Goal: Task Accomplishment & Management: Manage account settings

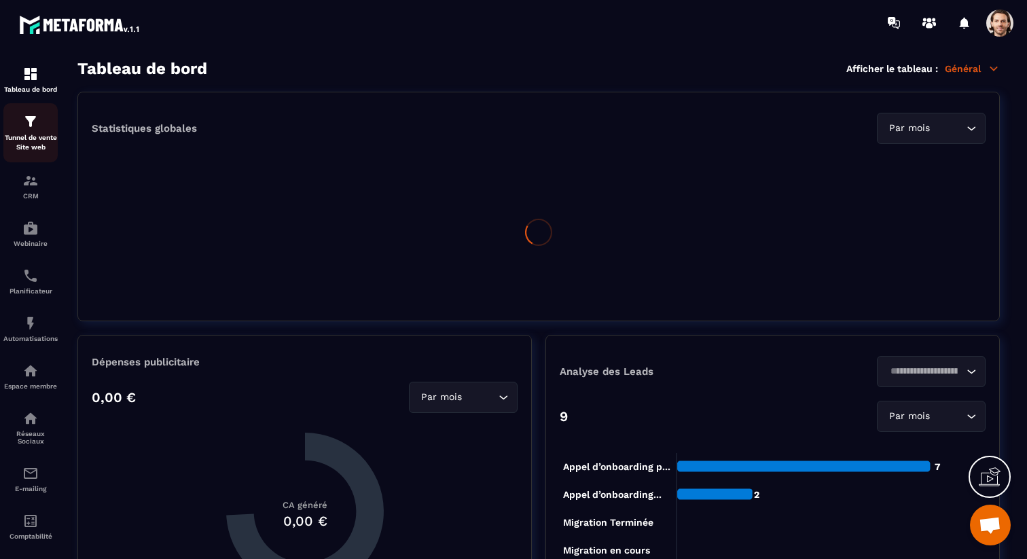
click at [26, 139] on p "Tunnel de vente Site web" at bounding box center [30, 142] width 54 height 19
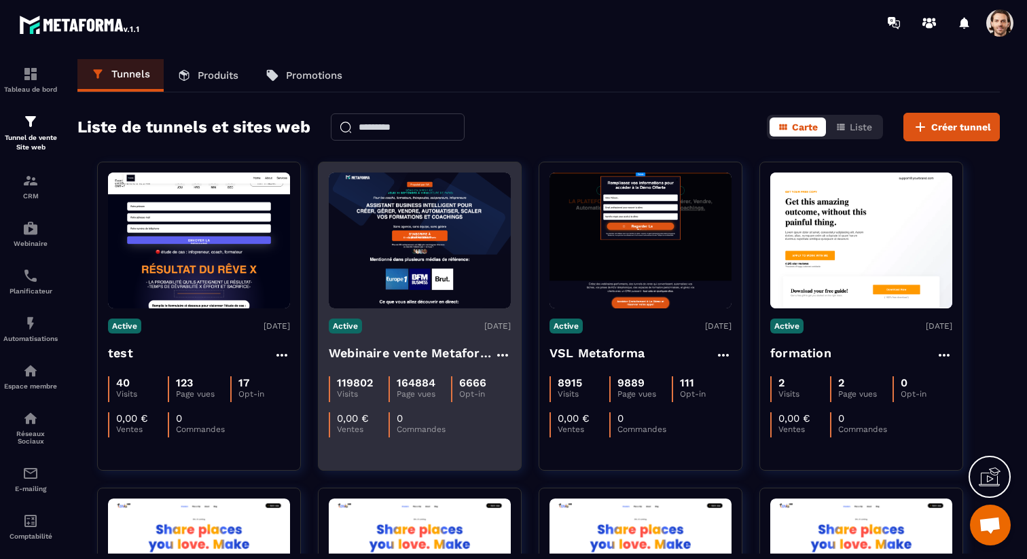
click at [428, 356] on h4 "Webinaire vente Metaforma" at bounding box center [412, 353] width 166 height 19
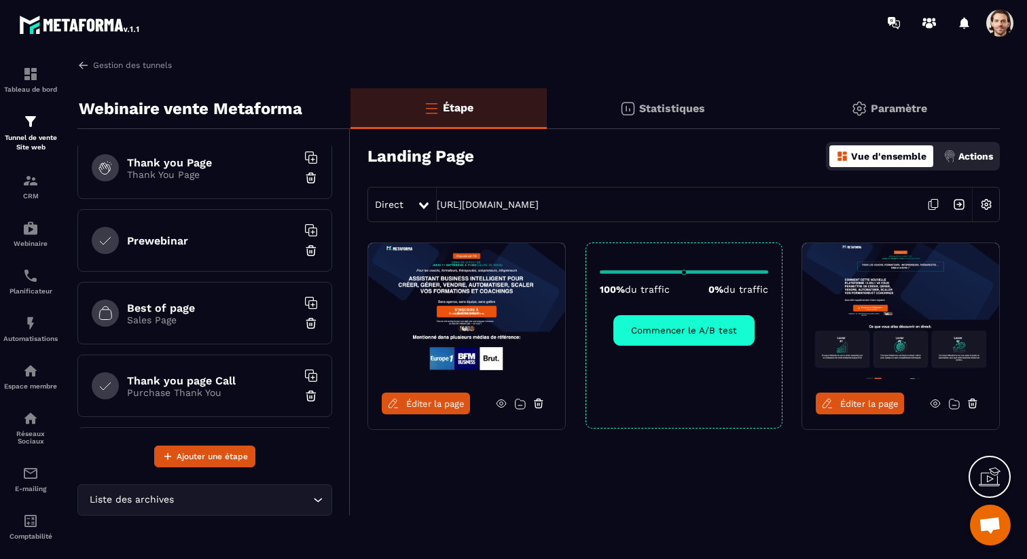
scroll to position [86, 0]
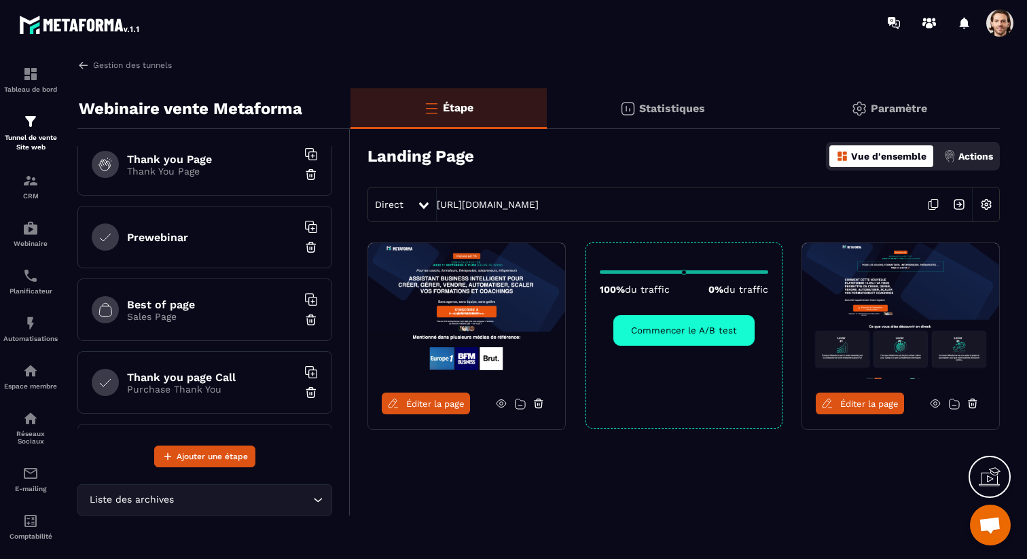
click at [204, 249] on div "Prewebinar" at bounding box center [204, 237] width 255 height 62
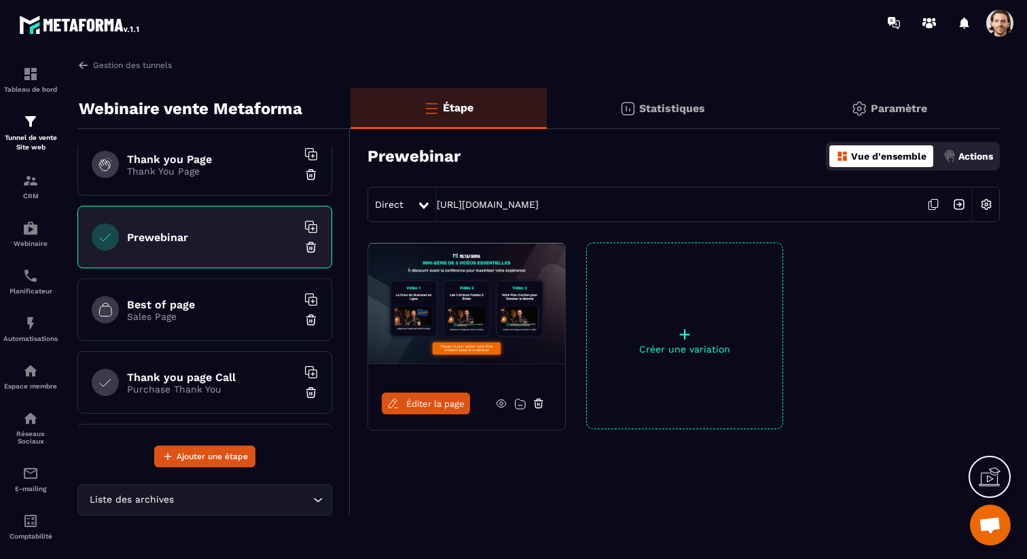
click at [508, 407] on link at bounding box center [501, 403] width 26 height 22
click at [1007, 19] on span at bounding box center [999, 23] width 27 height 27
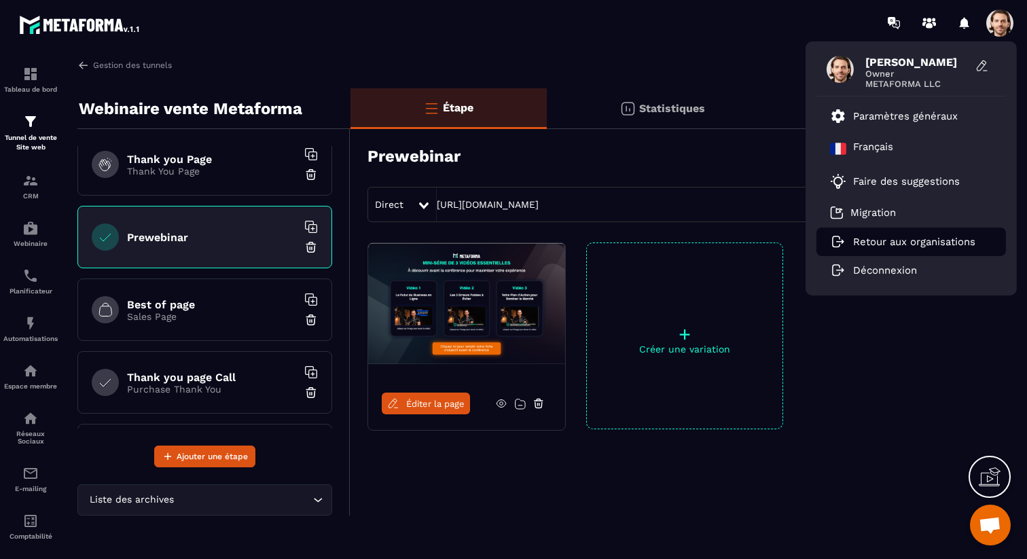
click at [875, 242] on p "Retour aux organisations" at bounding box center [914, 242] width 122 height 12
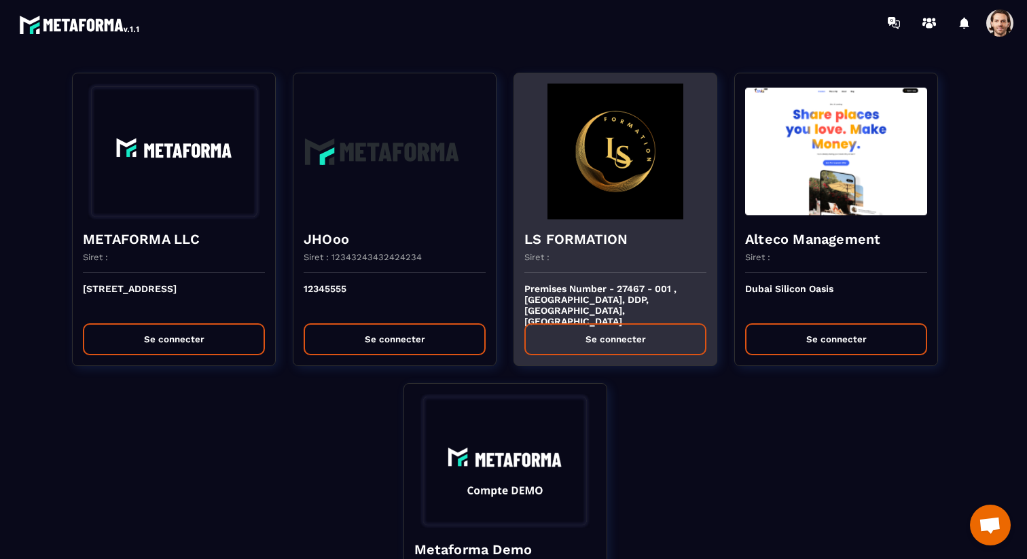
click at [624, 221] on div "LS FORMATION Siret :" at bounding box center [615, 246] width 202 height 54
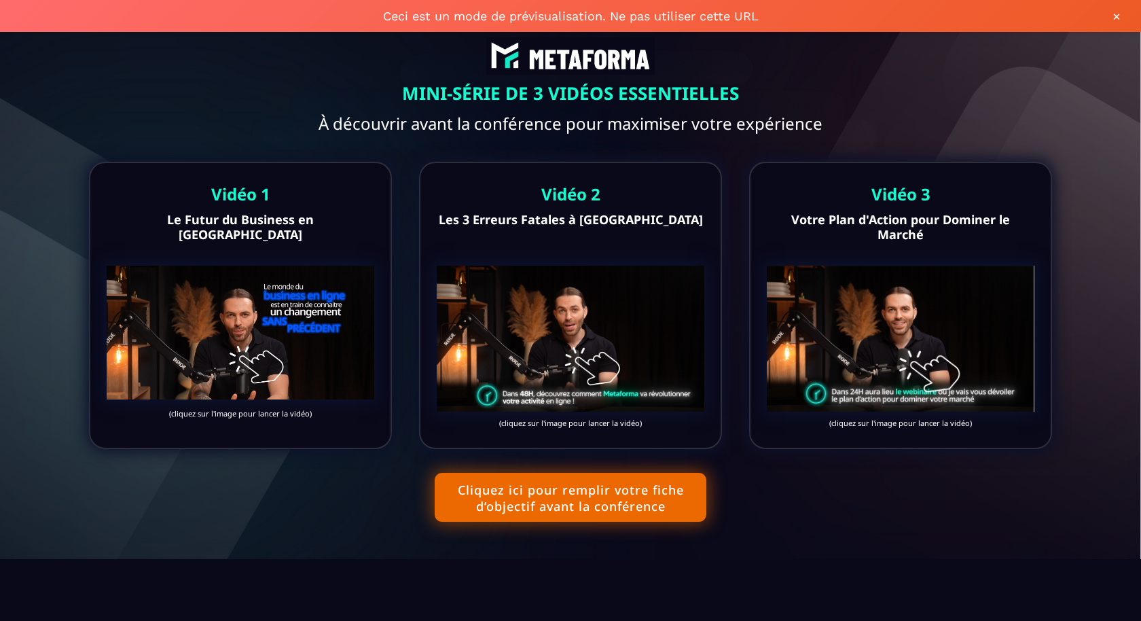
click at [271, 332] on img at bounding box center [240, 332] width 267 height 134
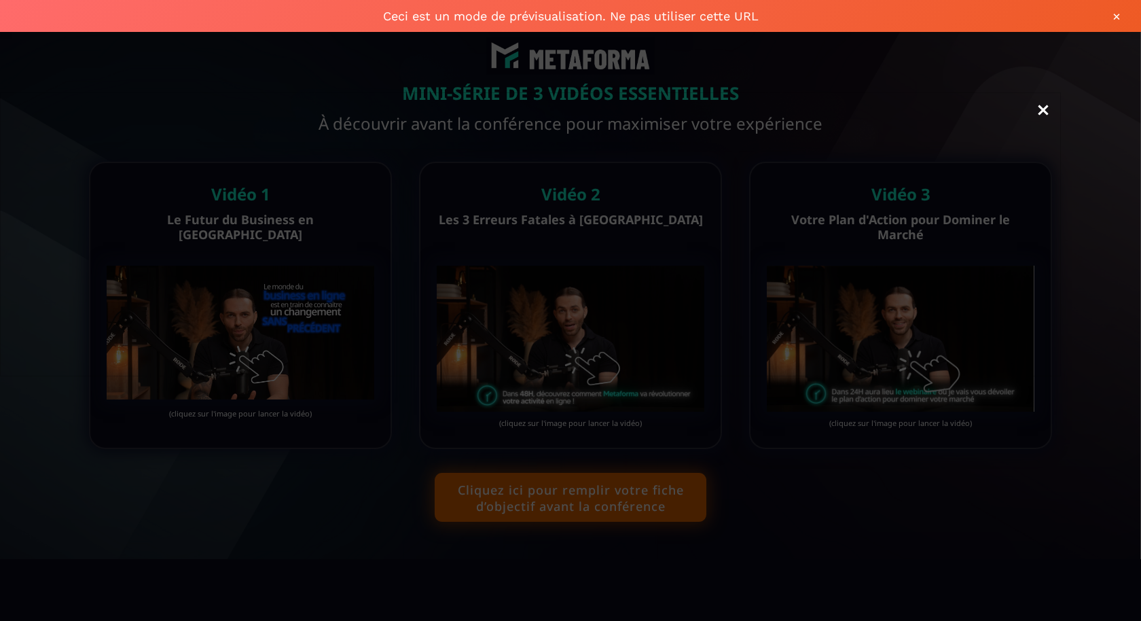
click at [1042, 115] on link "Close" at bounding box center [1042, 111] width 27 height 30
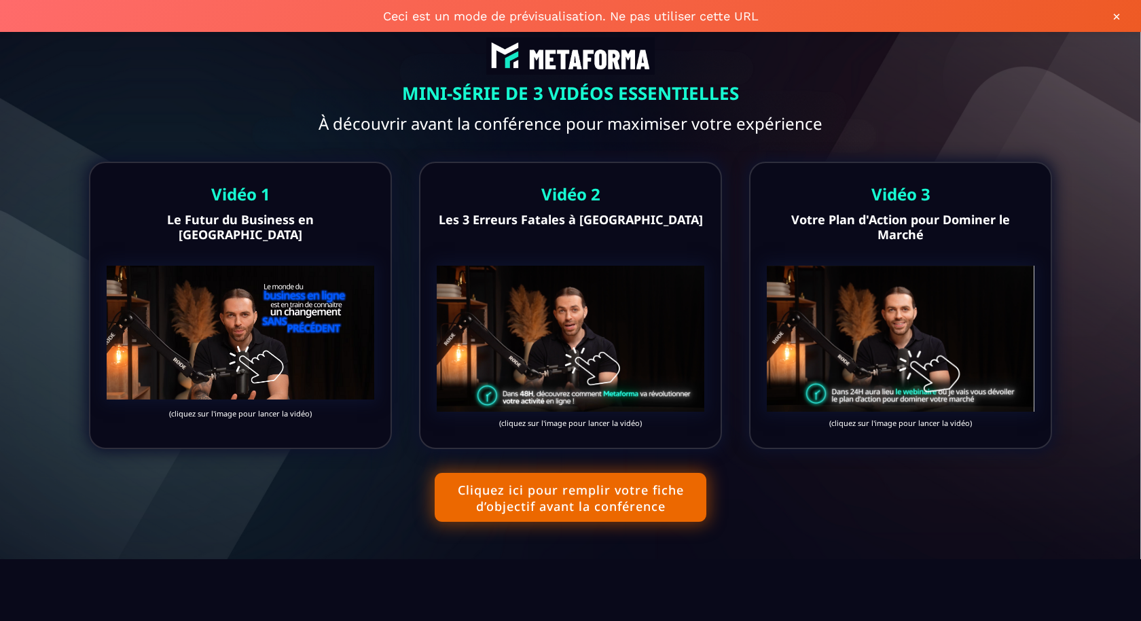
click at [568, 348] on div "Vidéo 2 Les 3 Erreurs Fatales à [GEOGRAPHIC_DATA] (cliquez sur l'image pour lan…" at bounding box center [570, 305] width 303 height 287
click at [891, 312] on img at bounding box center [899, 338] width 267 height 146
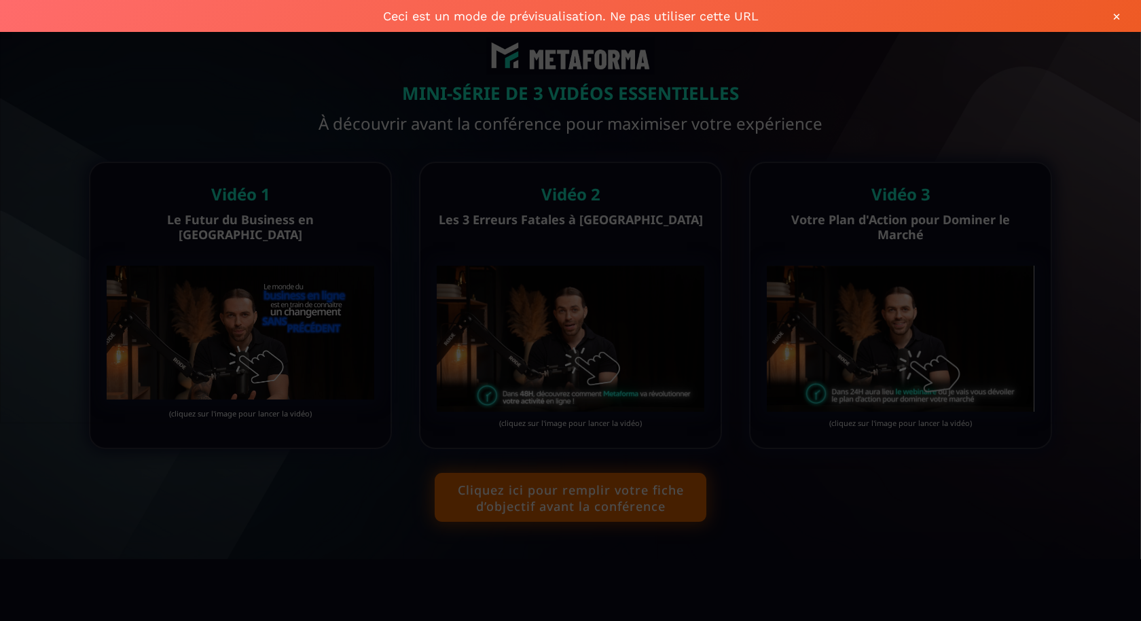
click at [284, 620] on div "Delete" at bounding box center [570, 310] width 1141 height 621
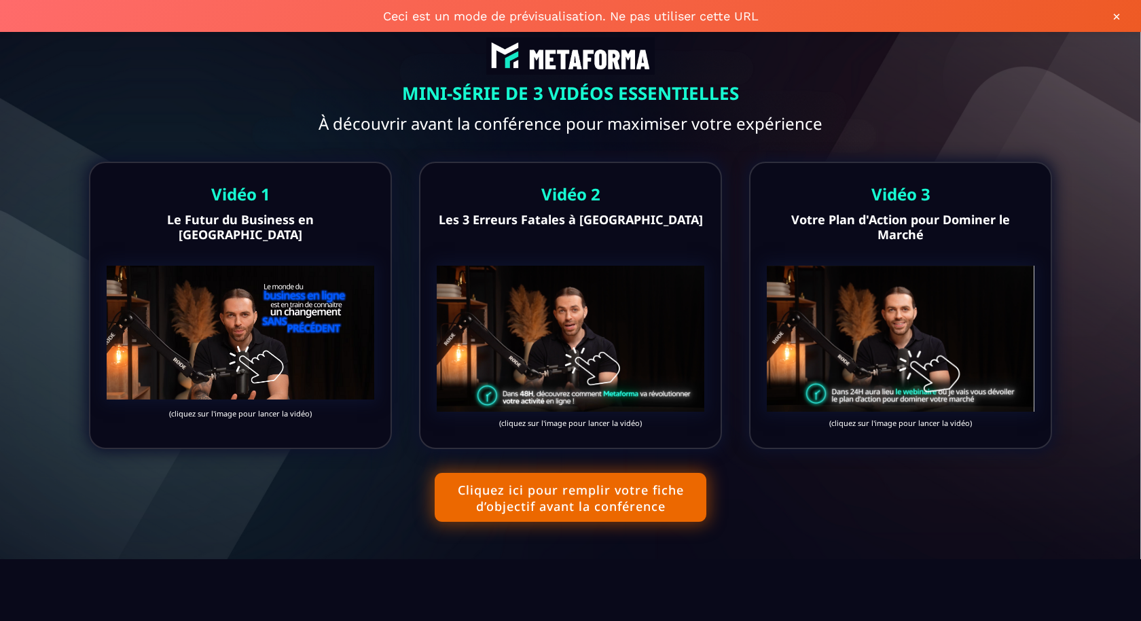
click at [521, 354] on img at bounding box center [570, 338] width 267 height 146
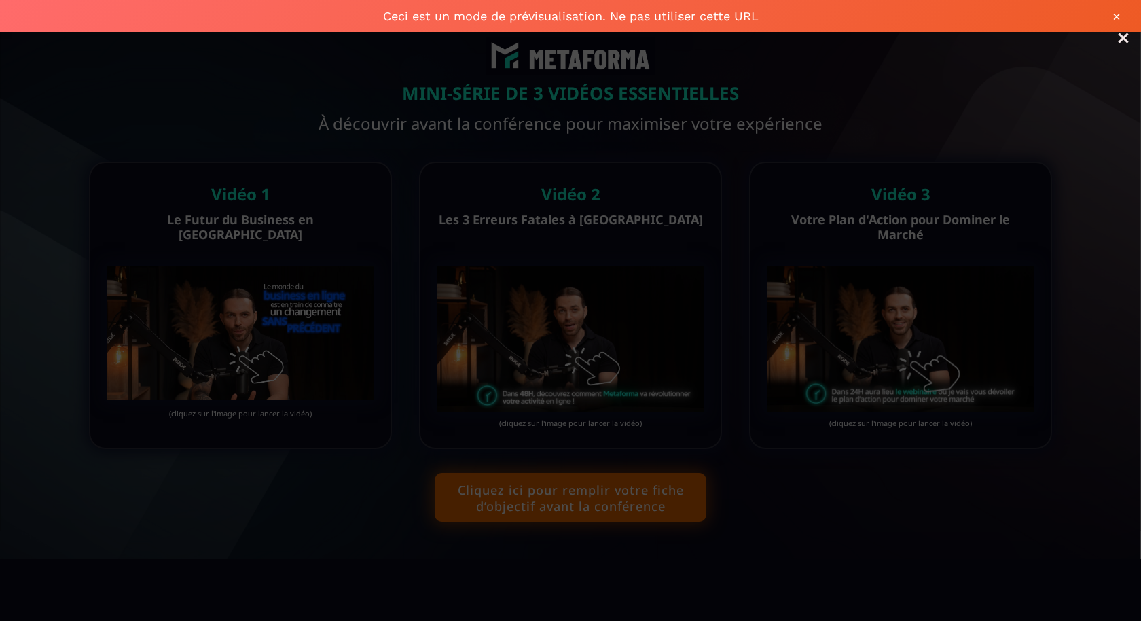
click at [1124, 40] on link "Close" at bounding box center [1122, 39] width 27 height 30
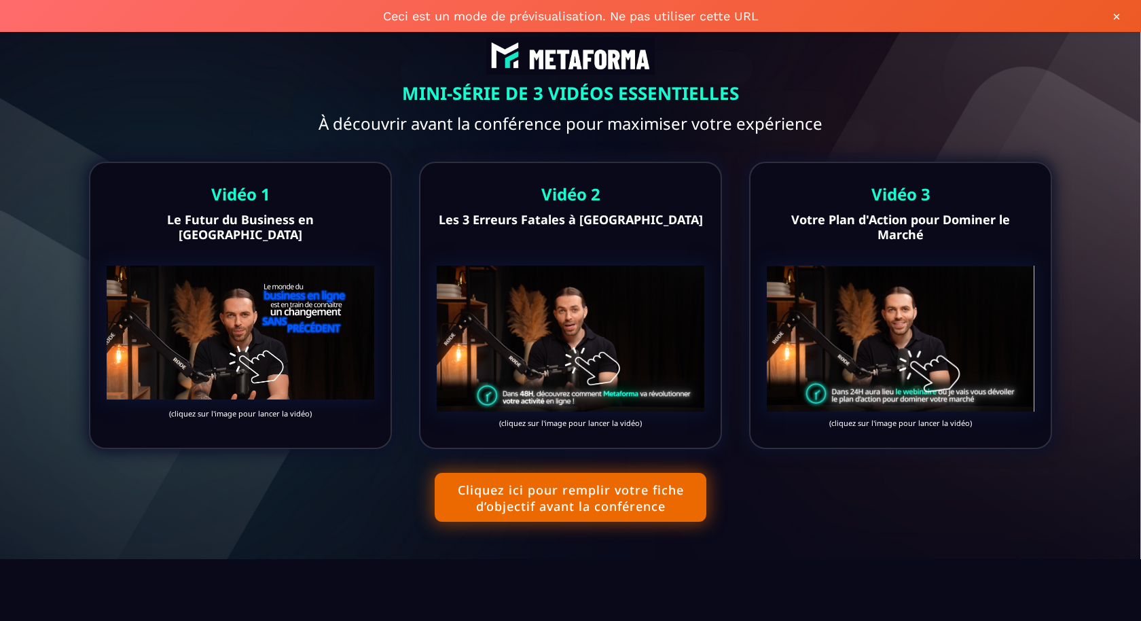
click at [938, 309] on img at bounding box center [899, 338] width 267 height 146
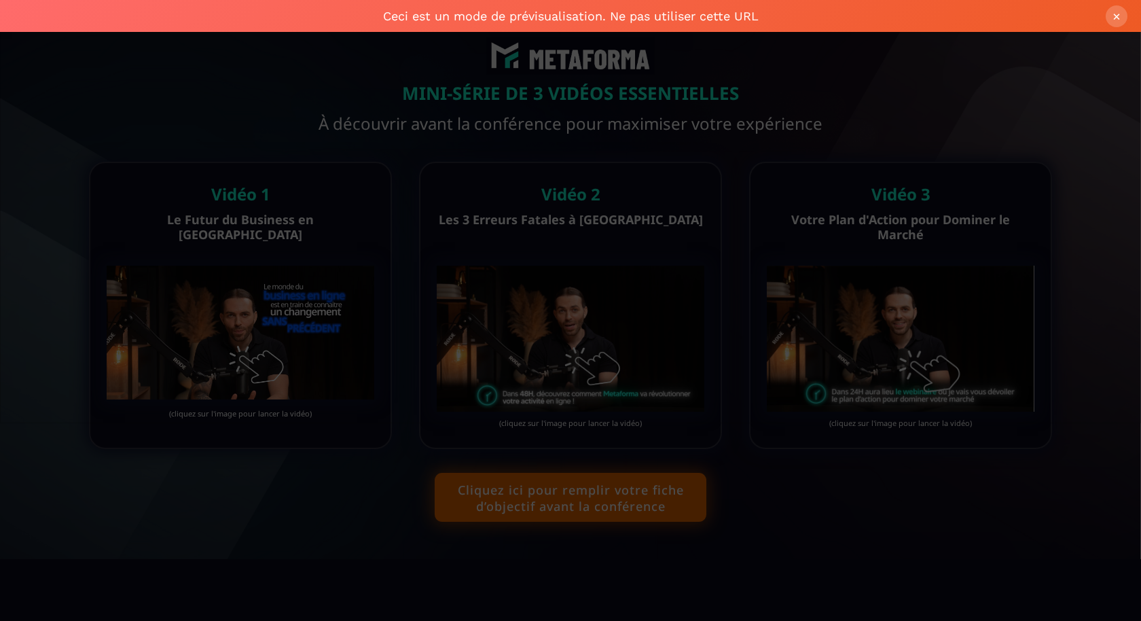
click at [1120, 20] on button "×" at bounding box center [1116, 16] width 22 height 22
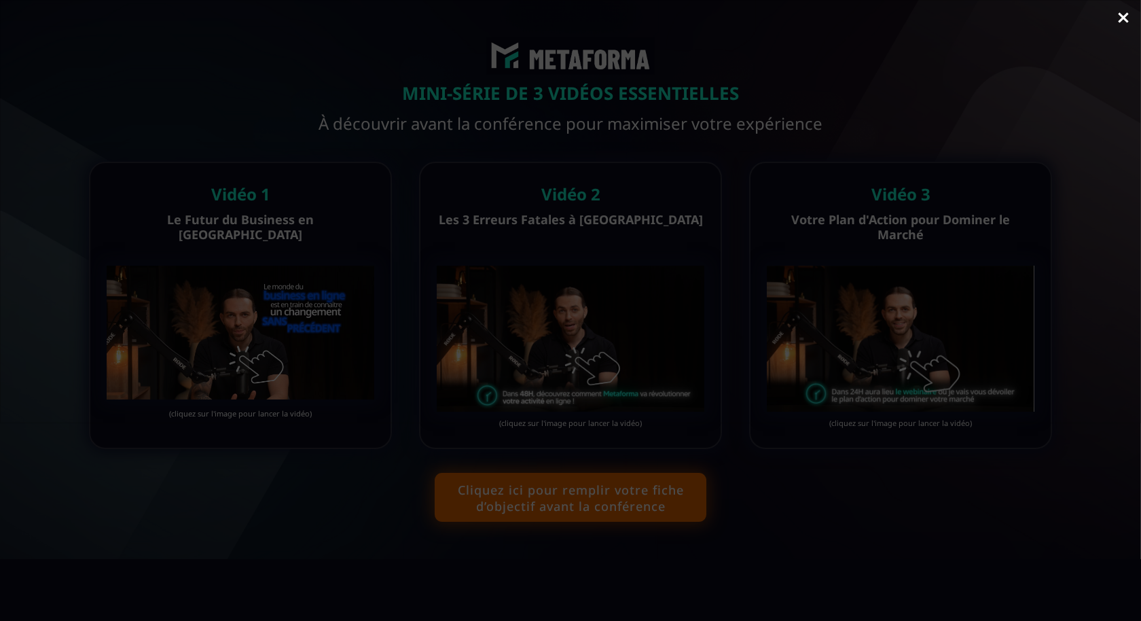
click at [1126, 18] on link "Close" at bounding box center [1122, 19] width 27 height 30
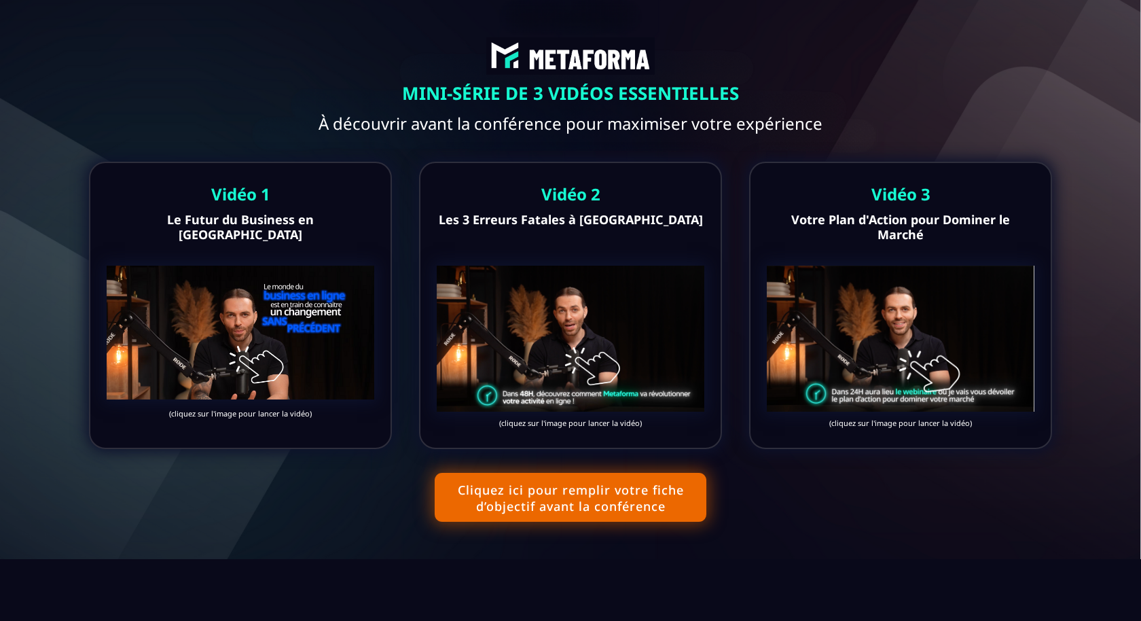
click at [617, 274] on img at bounding box center [570, 338] width 267 height 146
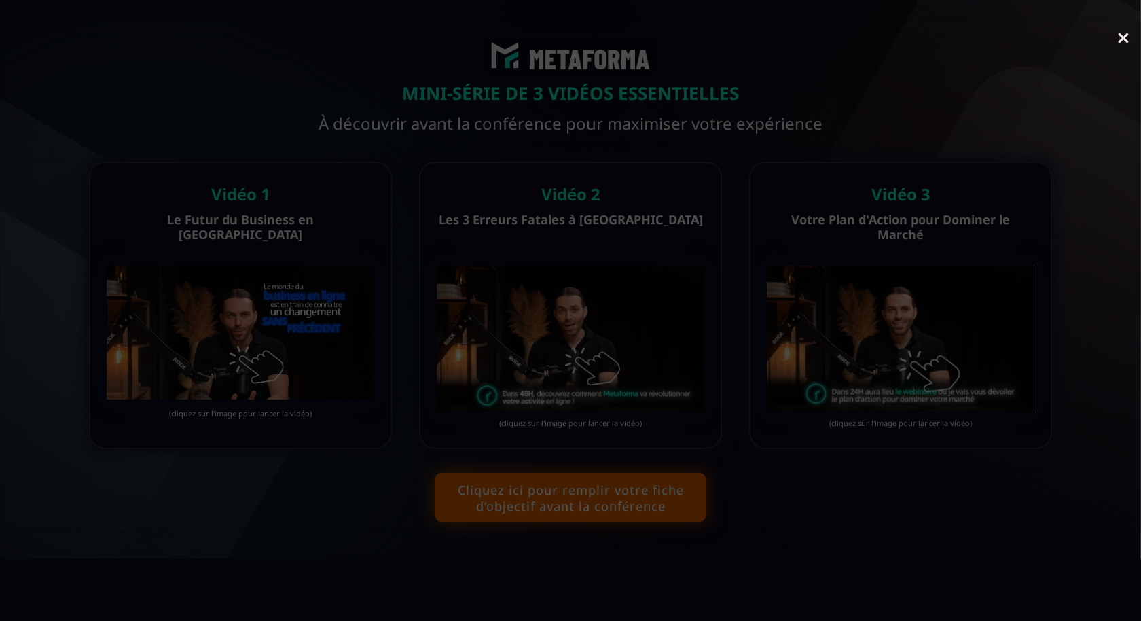
click at [1128, 41] on link "Close" at bounding box center [1122, 39] width 27 height 30
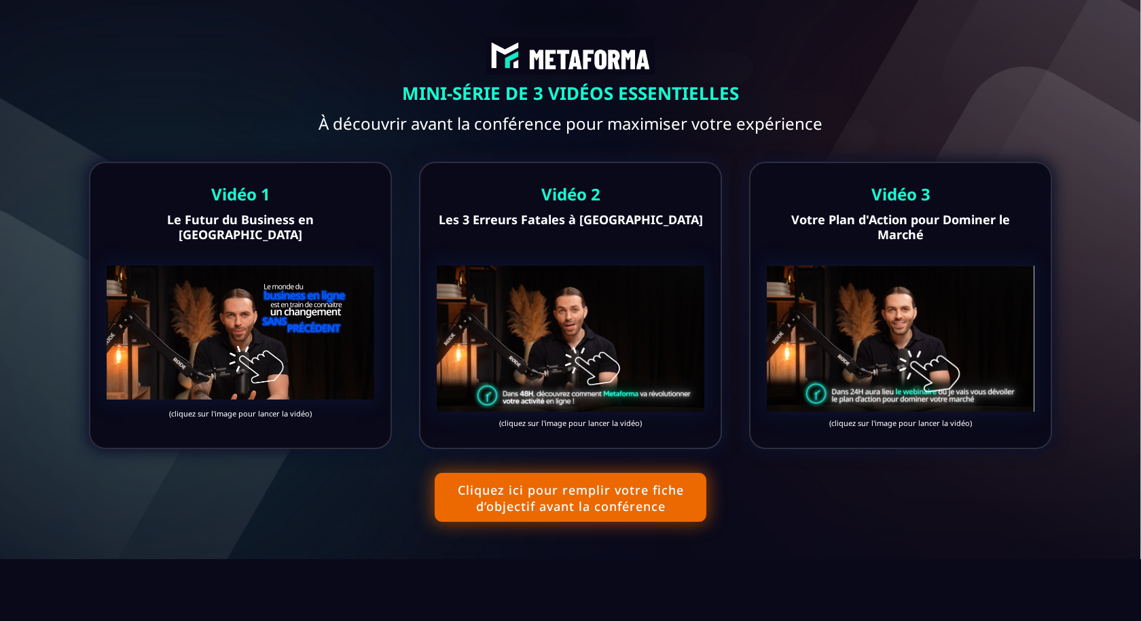
click at [335, 331] on img at bounding box center [240, 332] width 267 height 134
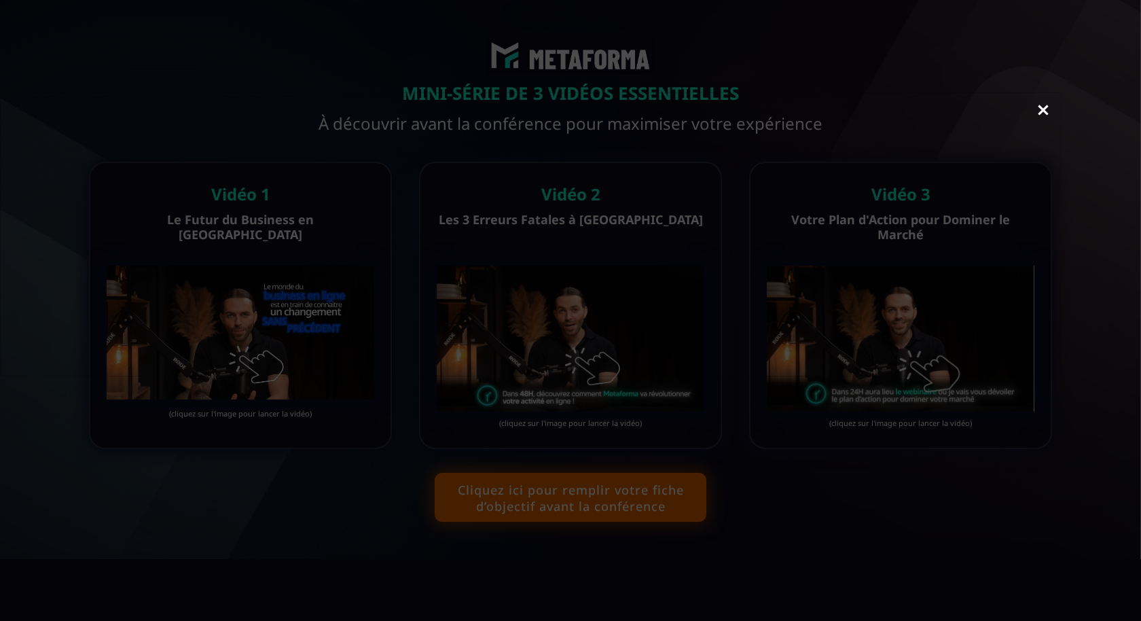
click at [1048, 110] on link "Close" at bounding box center [1042, 111] width 27 height 30
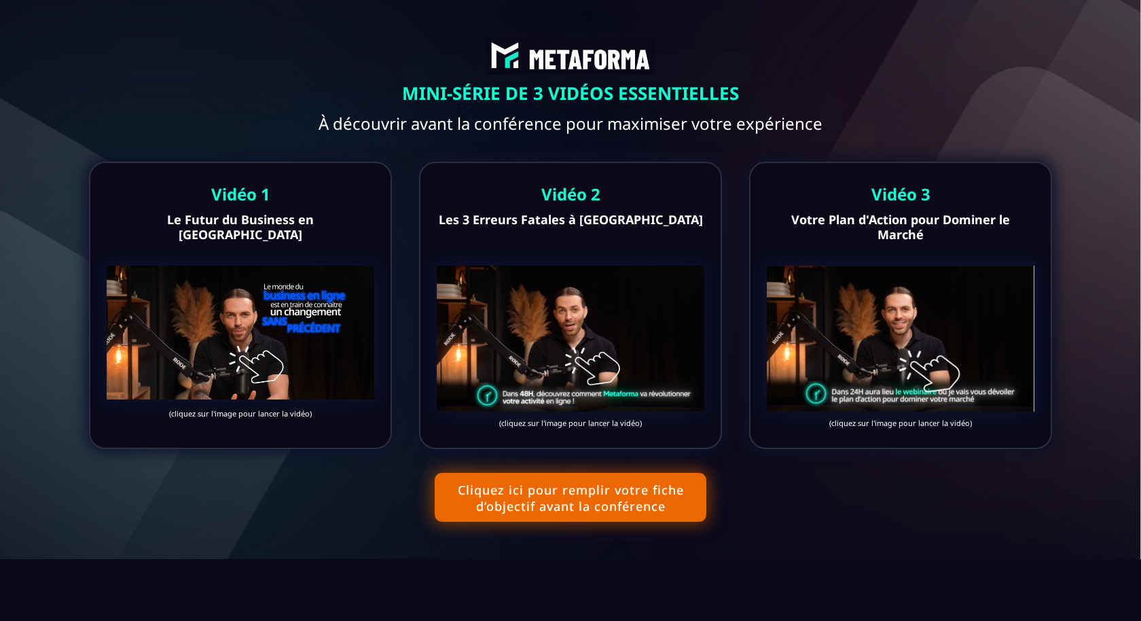
click at [565, 354] on img at bounding box center [570, 338] width 267 height 146
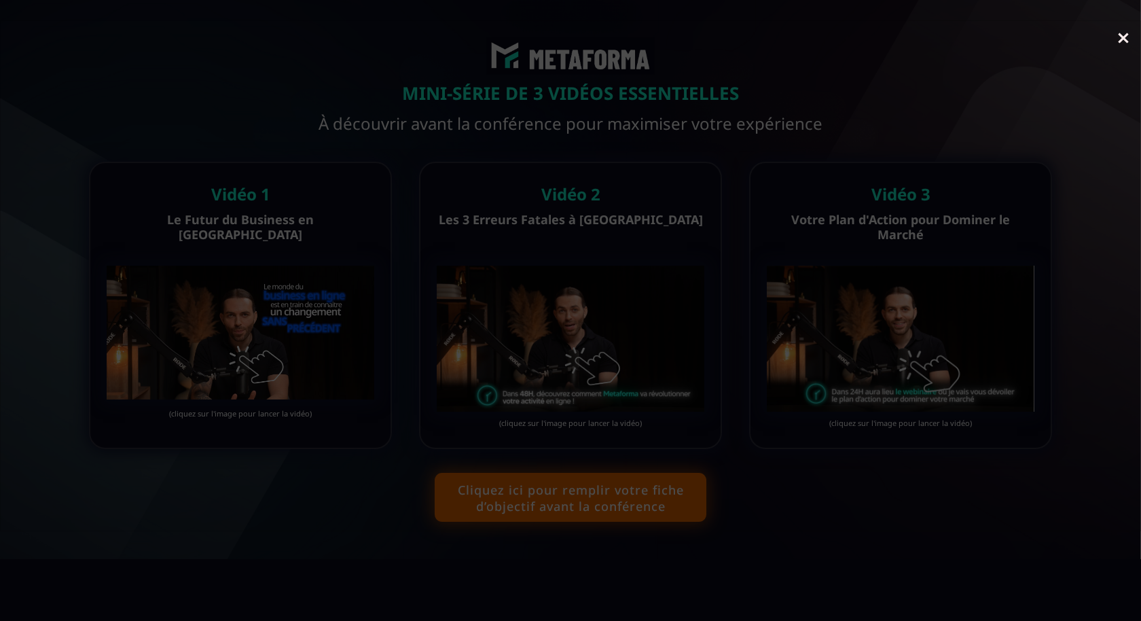
click at [1122, 40] on link "Close" at bounding box center [1122, 39] width 27 height 30
